Goal: Task Accomplishment & Management: Complete application form

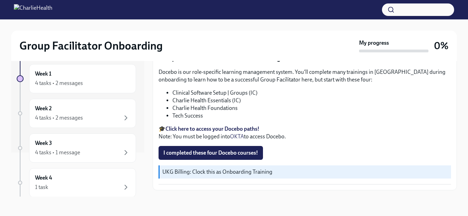
scroll to position [996, 0]
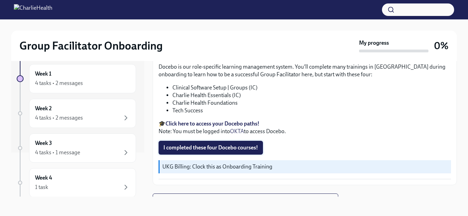
click at [247, 141] on button "I completed these four Docebo courses!" at bounding box center [211, 148] width 104 height 14
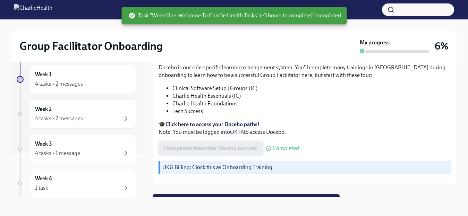
scroll to position [12, 0]
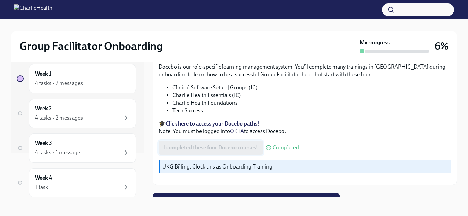
click at [270, 197] on span "Next task : Week One: Essential Compliance Tasks (~6.5 hours to complete)" at bounding box center [245, 200] width 177 height 7
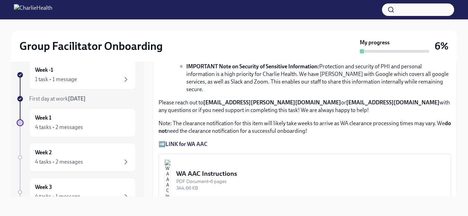
scroll to position [470, 0]
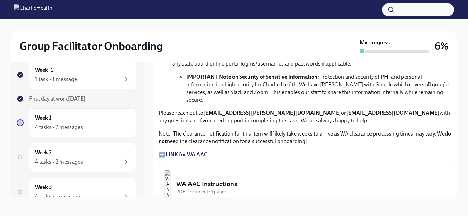
click at [200, 151] on strong "LINK for WA AAC" at bounding box center [186, 154] width 42 height 7
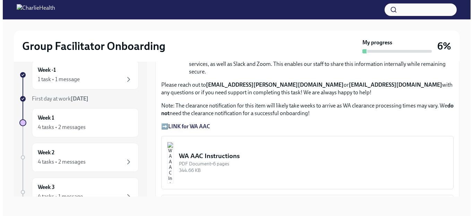
scroll to position [507, 0]
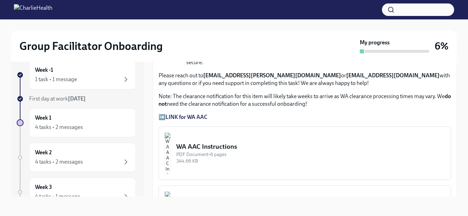
click at [257, 158] on div "344.66 KB" at bounding box center [310, 161] width 269 height 7
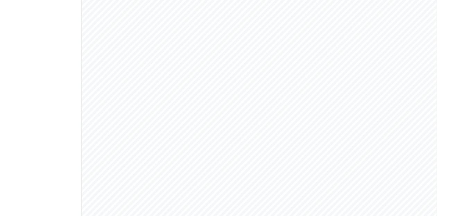
scroll to position [0, 0]
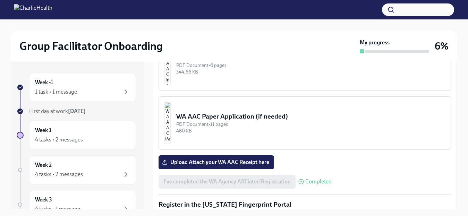
scroll to position [621, 0]
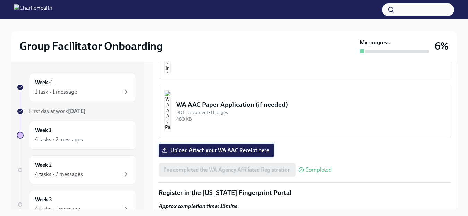
click at [238, 147] on span "Upload Attach your WA AAC Receipt here" at bounding box center [216, 150] width 106 height 7
click at [0, 0] on input "Upload Attach your WA AAC Receipt here" at bounding box center [0, 0] width 0 height 0
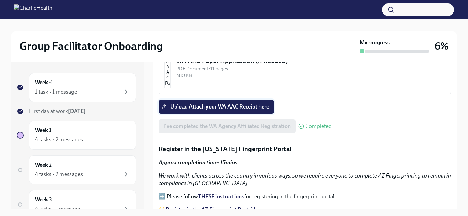
scroll to position [677, 0]
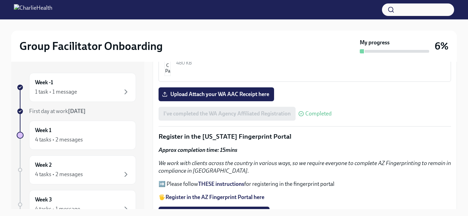
click at [309, 111] on span "Completed" at bounding box center [318, 114] width 26 height 6
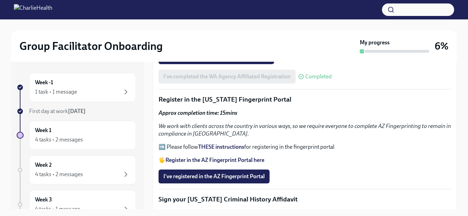
scroll to position [719, 0]
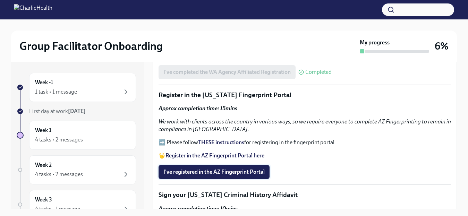
click at [232, 169] on span "I've registered in the AZ Fingerprint Portal" at bounding box center [213, 172] width 101 height 7
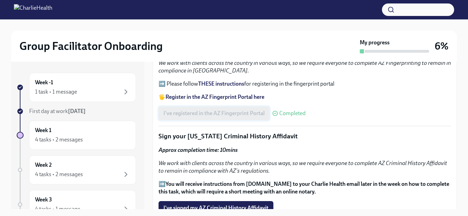
scroll to position [776, 0]
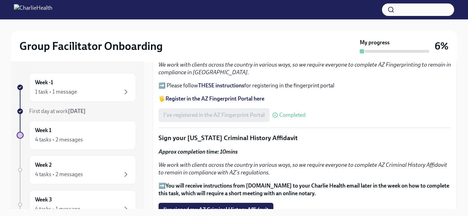
click at [225, 162] on em "We work with clients across the country in various ways, so we require everyone…" at bounding box center [303, 169] width 289 height 14
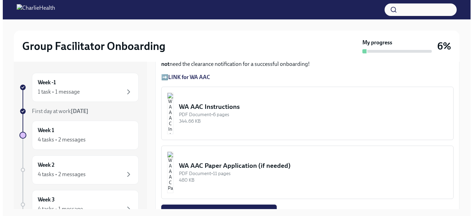
scroll to position [558, 0]
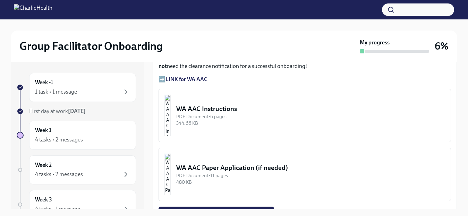
click at [235, 120] on div "344.66 KB" at bounding box center [310, 123] width 269 height 7
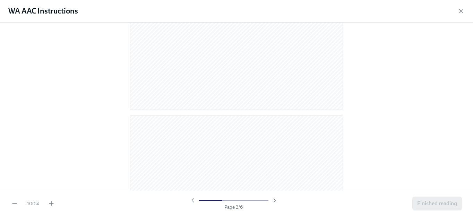
scroll to position [0, 0]
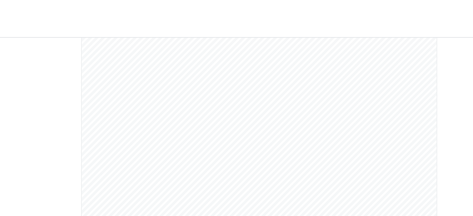
scroll to position [333, 0]
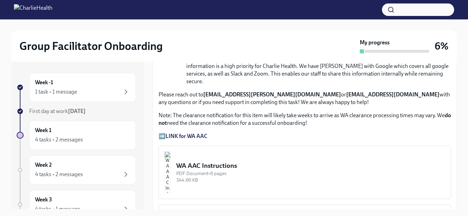
scroll to position [505, 0]
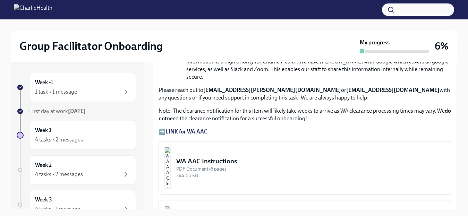
click at [195, 128] on strong "LINK for WA AAC" at bounding box center [186, 131] width 42 height 7
click at [196, 128] on strong "LINK for WA AAC" at bounding box center [186, 131] width 42 height 7
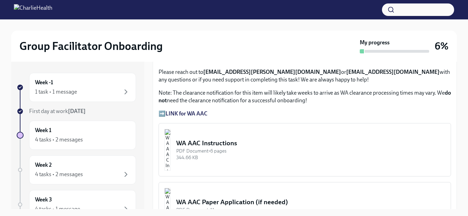
scroll to position [528, 0]
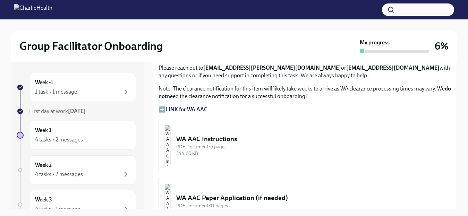
click at [201, 106] on strong "LINK for WA AAC" at bounding box center [186, 109] width 42 height 7
click at [161, 106] on p "➡️ LINK for WA AAC" at bounding box center [305, 110] width 292 height 8
click at [185, 106] on strong "LINK for WA AAC" at bounding box center [186, 109] width 42 height 7
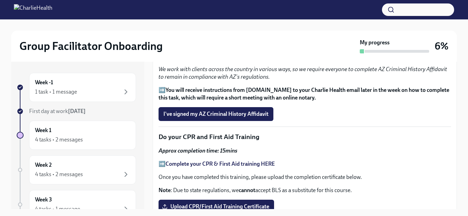
scroll to position [888, 0]
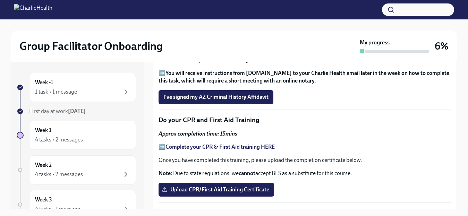
click at [217, 144] on strong "Complete your CPR & First Aid training HERE" at bounding box center [219, 147] width 109 height 7
click at [240, 183] on label "Upload CPR/First Aid Training Certificate" at bounding box center [216, 190] width 115 height 14
click at [0, 0] on input "Upload CPR/First Aid Training Certificate" at bounding box center [0, 0] width 0 height 0
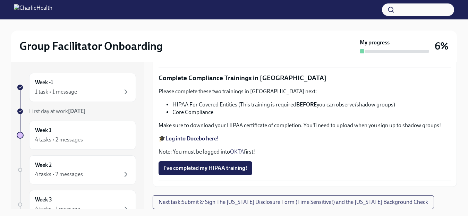
scroll to position [12, 0]
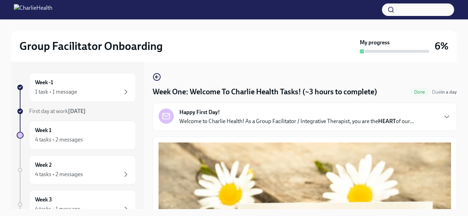
scroll to position [683, 0]
